Goal: Check status: Check status

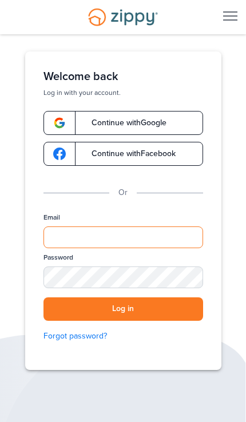
click at [201, 246] on input "Email" at bounding box center [123, 237] width 160 height 22
type input "**********"
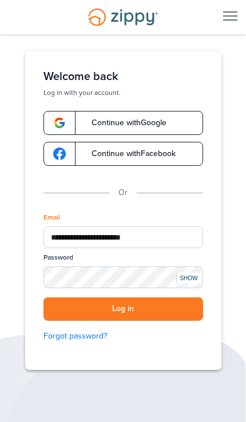
click at [123, 309] on button "Log in" at bounding box center [123, 308] width 160 height 23
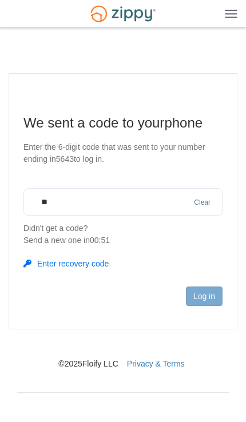
click at [150, 215] on input "**" at bounding box center [122, 201] width 199 height 27
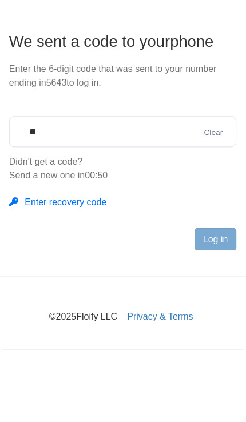
type input "*"
type input "******"
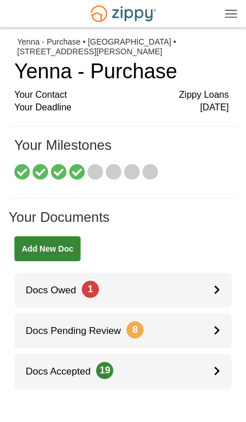
click at [199, 289] on link "Docs Owed 1" at bounding box center [122, 290] width 217 height 35
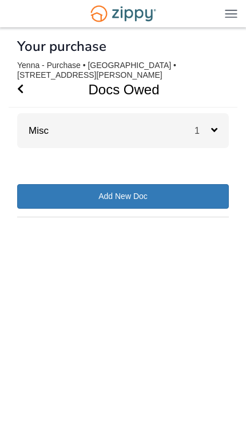
click at [206, 141] on div "1" at bounding box center [211, 130] width 34 height 35
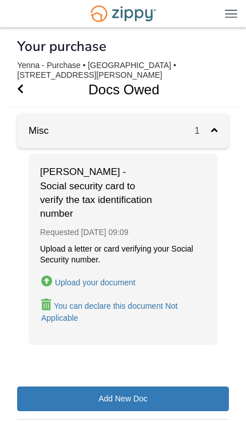
click at [162, 298] on button "You can declare this document Not Applicable" at bounding box center [123, 311] width 166 height 27
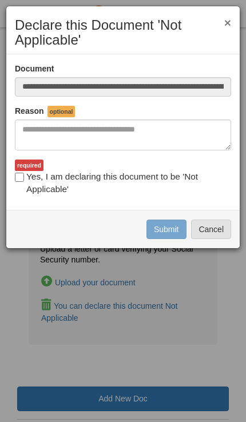
click at [221, 229] on button "Cancel" at bounding box center [211, 229] width 40 height 19
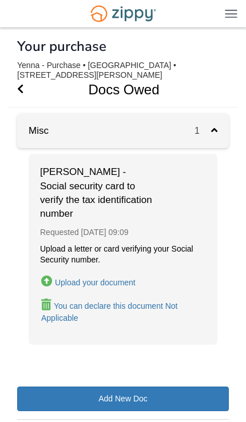
click at [23, 90] on icon "Go Back" at bounding box center [20, 88] width 6 height 10
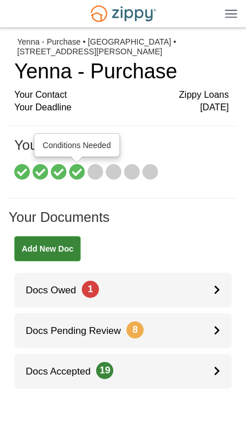
click at [71, 172] on icon at bounding box center [77, 173] width 16 height 16
click at [59, 166] on icon at bounding box center [59, 173] width 16 height 16
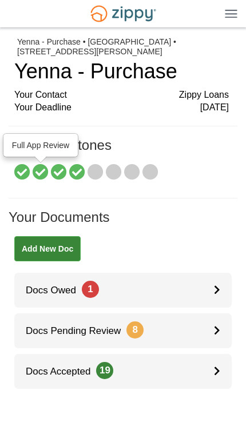
click at [42, 166] on icon at bounding box center [41, 173] width 16 height 16
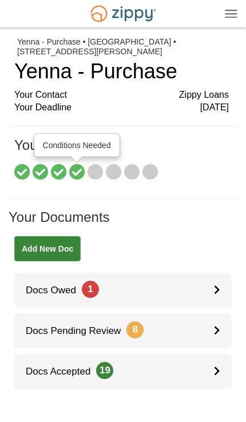
click at [84, 168] on icon at bounding box center [77, 173] width 16 height 16
click at [103, 166] on icon at bounding box center [95, 173] width 16 height 16
click at [120, 165] on icon at bounding box center [114, 173] width 16 height 16
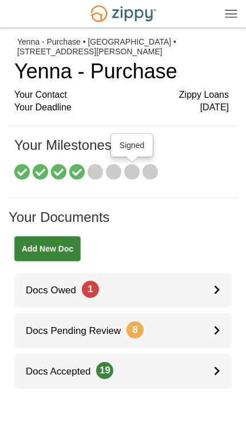
click at [129, 172] on icon at bounding box center [132, 173] width 16 height 16
click at [156, 174] on icon at bounding box center [150, 173] width 16 height 16
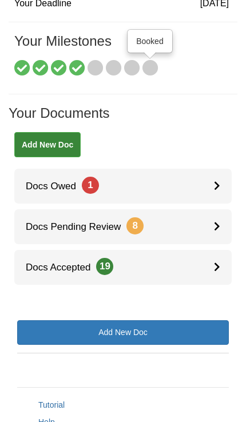
scroll to position [105, 0]
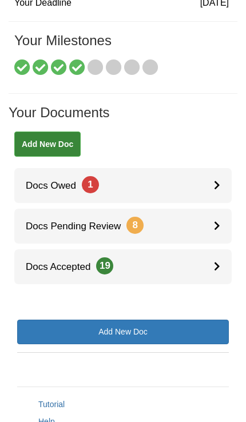
click at [33, 185] on span "Docs Owed 1" at bounding box center [56, 185] width 85 height 11
